Goal: Information Seeking & Learning: Check status

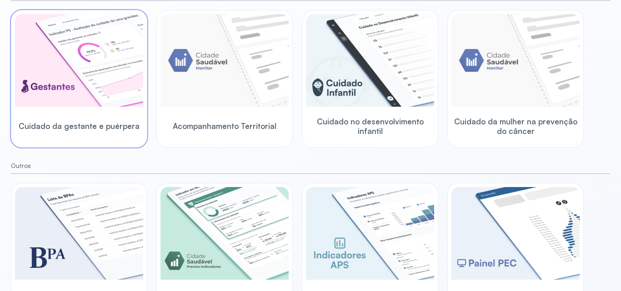
scroll to position [105, 0]
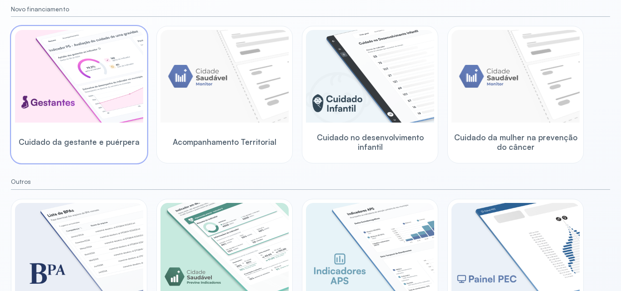
click at [92, 117] on img at bounding box center [79, 76] width 128 height 93
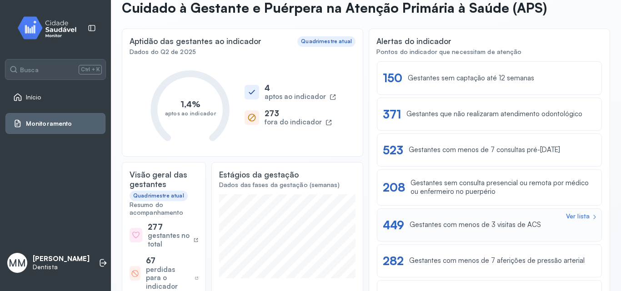
scroll to position [45, 0]
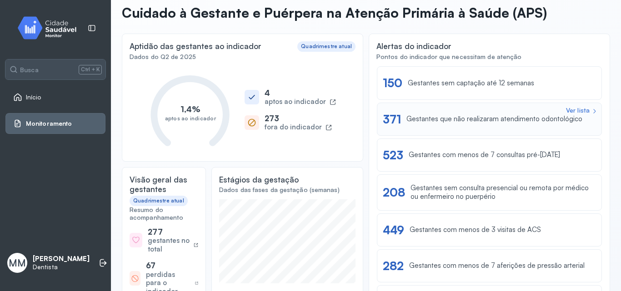
click at [447, 119] on div "Gestantes que não realizaram atendimento odontológico" at bounding box center [494, 119] width 176 height 9
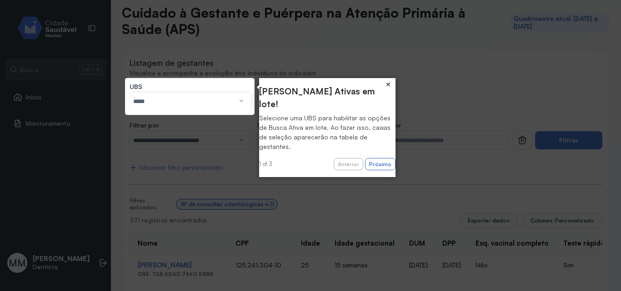
click at [386, 83] on button "×" at bounding box center [388, 84] width 15 height 13
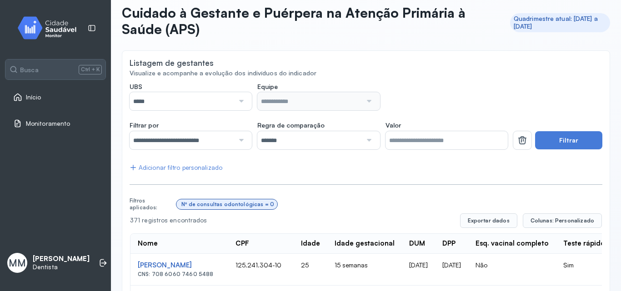
click at [241, 103] on div at bounding box center [240, 101] width 12 height 18
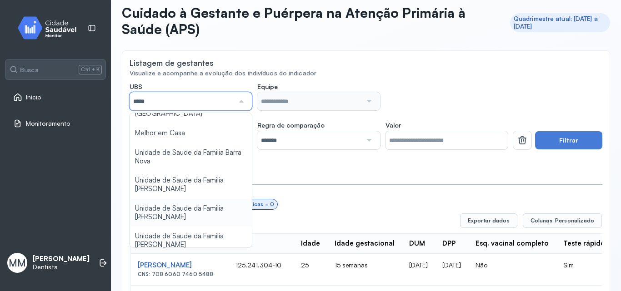
scroll to position [91, 0]
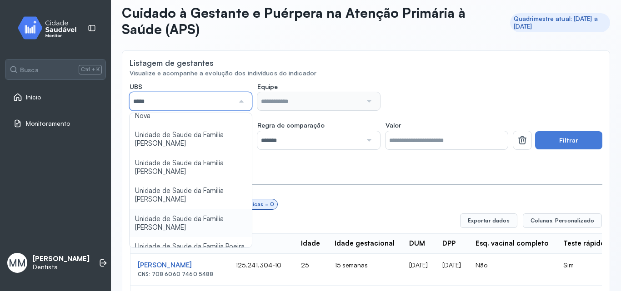
type input "*****"
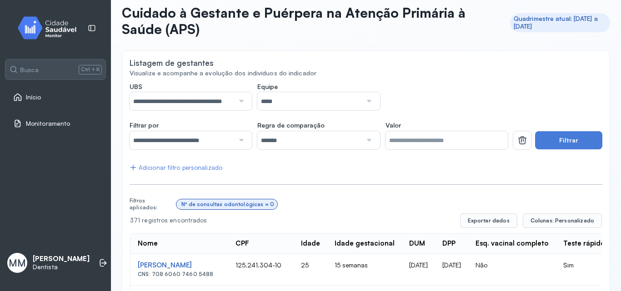
click at [364, 105] on div at bounding box center [368, 101] width 12 height 18
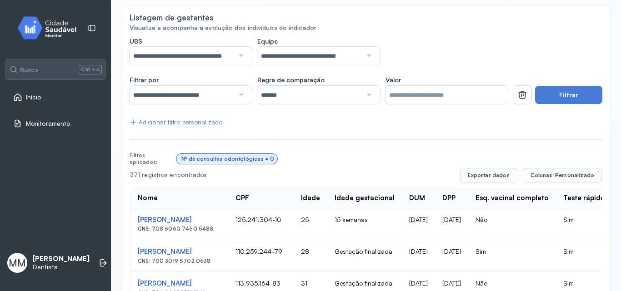
click at [240, 98] on div at bounding box center [240, 95] width 12 height 18
click at [396, 49] on div "**********" at bounding box center [318, 51] width 378 height 28
click at [562, 99] on button "Filtrar" at bounding box center [568, 95] width 67 height 18
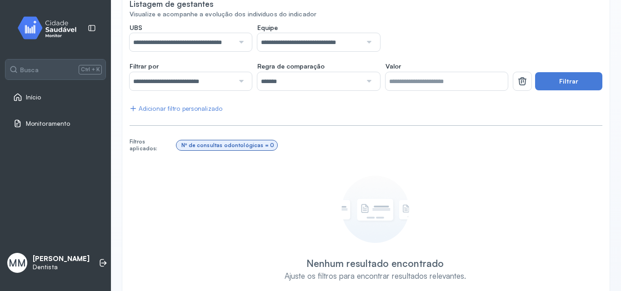
scroll to position [89, 0]
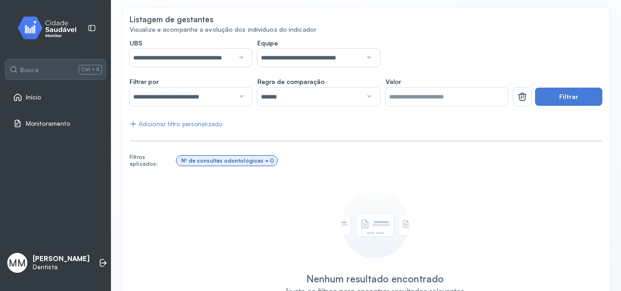
click at [243, 97] on div at bounding box center [240, 97] width 12 height 18
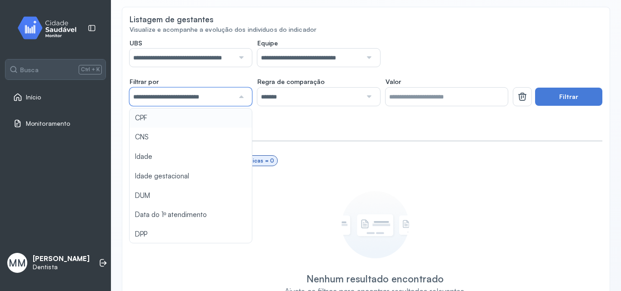
click at [380, 165] on div "Nº de consultas odontológicas = 0" at bounding box center [389, 160] width 426 height 17
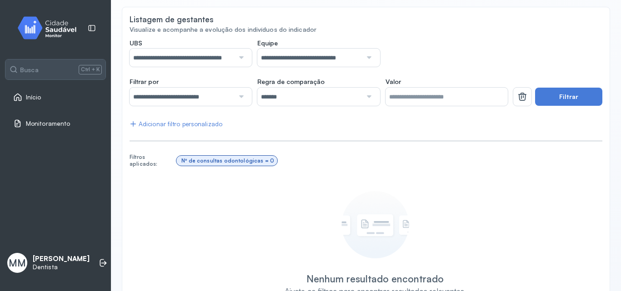
click at [363, 98] on div at bounding box center [368, 97] width 12 height 18
click at [427, 163] on div "Nº de consultas odontológicas = 0" at bounding box center [389, 160] width 426 height 17
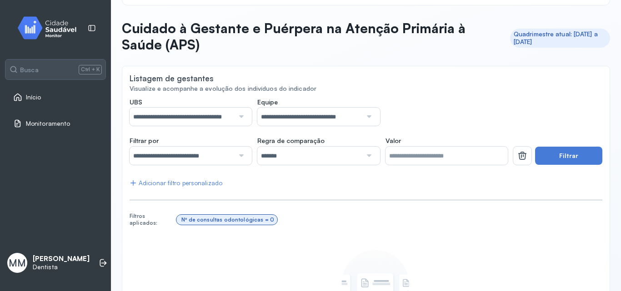
scroll to position [45, 0]
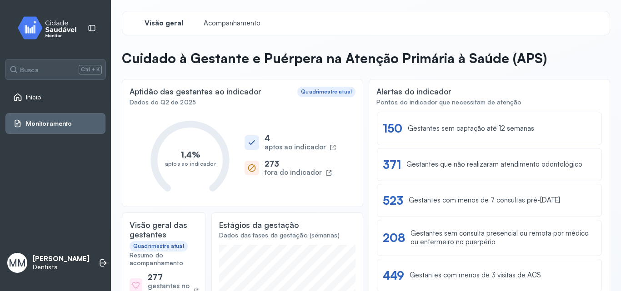
click at [56, 99] on link "Início" at bounding box center [55, 97] width 85 height 9
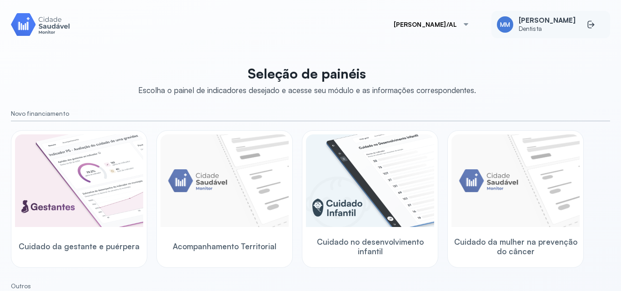
click at [519, 22] on span "[PERSON_NAME]" at bounding box center [546, 20] width 57 height 9
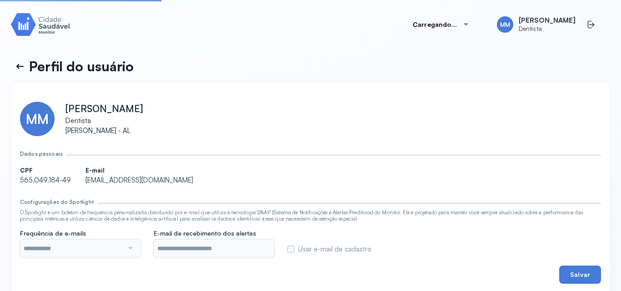
type input "**********"
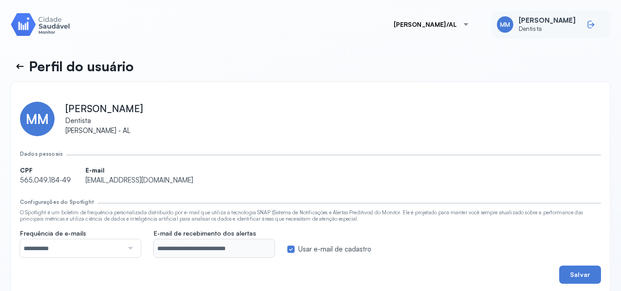
click at [586, 23] on icon at bounding box center [590, 24] width 9 height 9
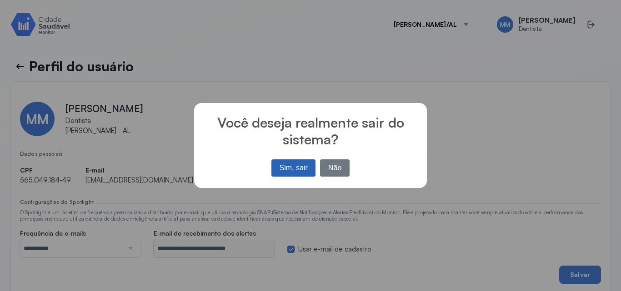
click at [297, 168] on button "Sim, sair" at bounding box center [293, 167] width 44 height 17
